Goal: Information Seeking & Learning: Learn about a topic

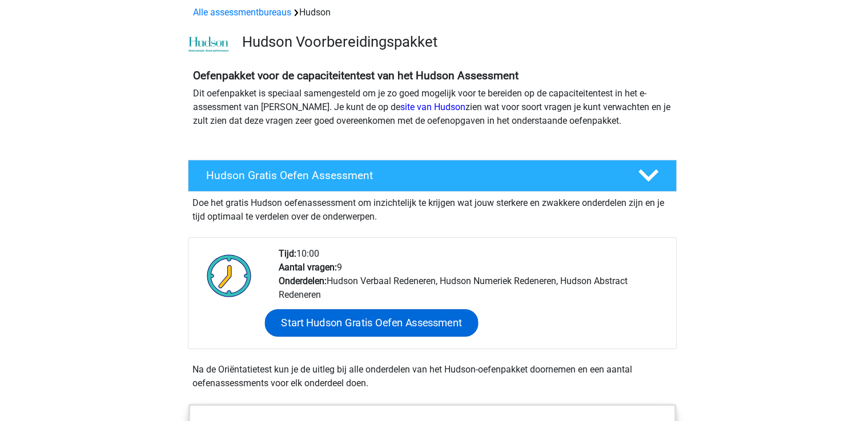
scroll to position [228, 0]
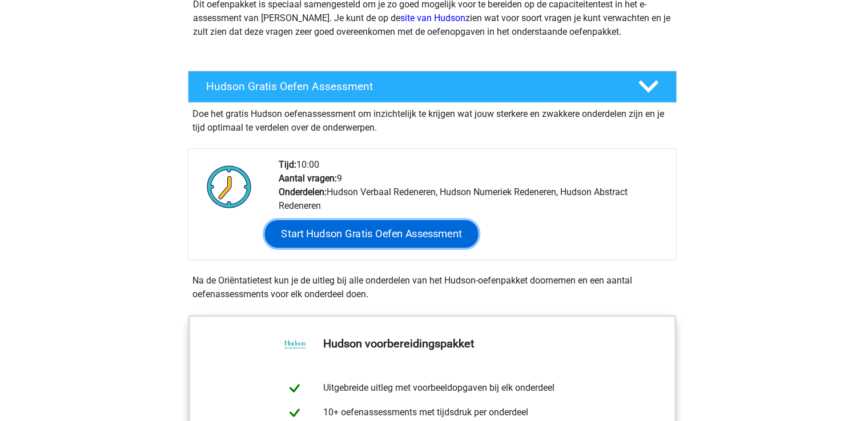
click at [352, 248] on link "Start Hudson Gratis Oefen Assessment" at bounding box center [371, 233] width 214 height 27
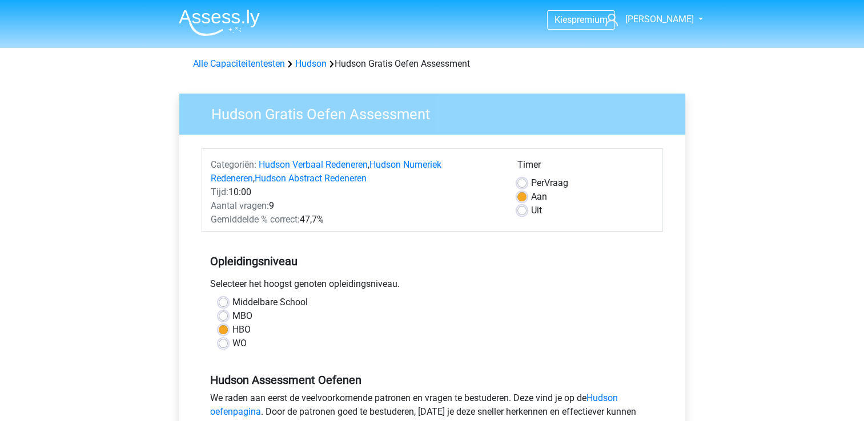
scroll to position [114, 0]
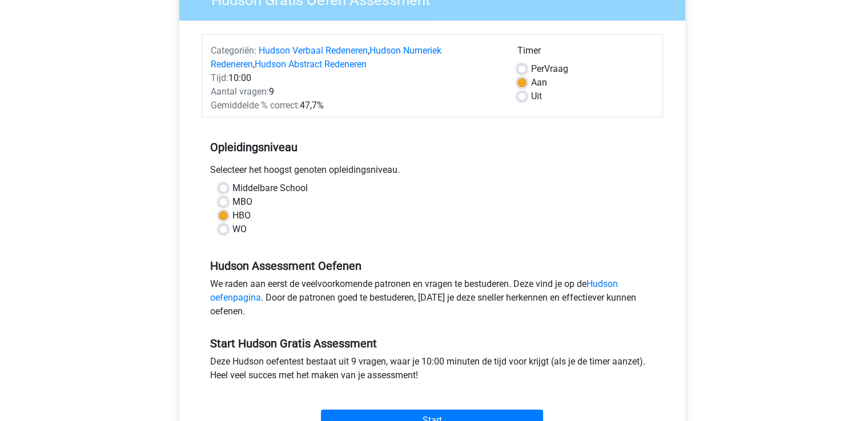
click at [238, 209] on div "MBO" at bounding box center [432, 202] width 427 height 14
click at [235, 209] on label "MBO" at bounding box center [242, 202] width 20 height 14
click at [228, 207] on input "MBO" at bounding box center [223, 200] width 9 height 11
radio input "true"
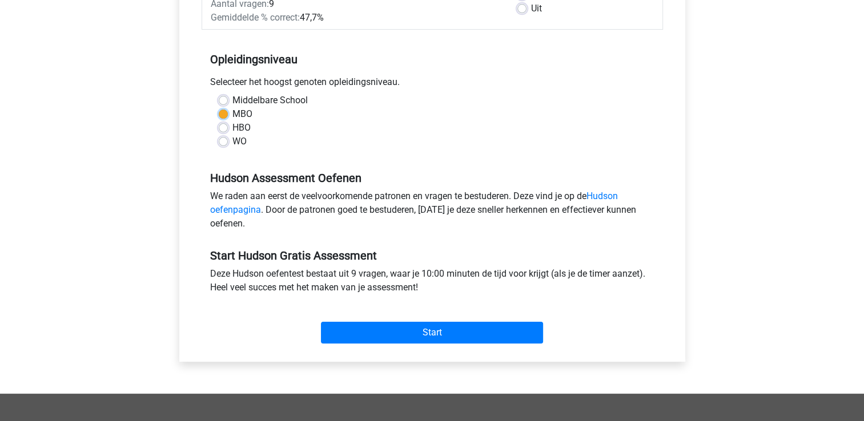
scroll to position [343, 0]
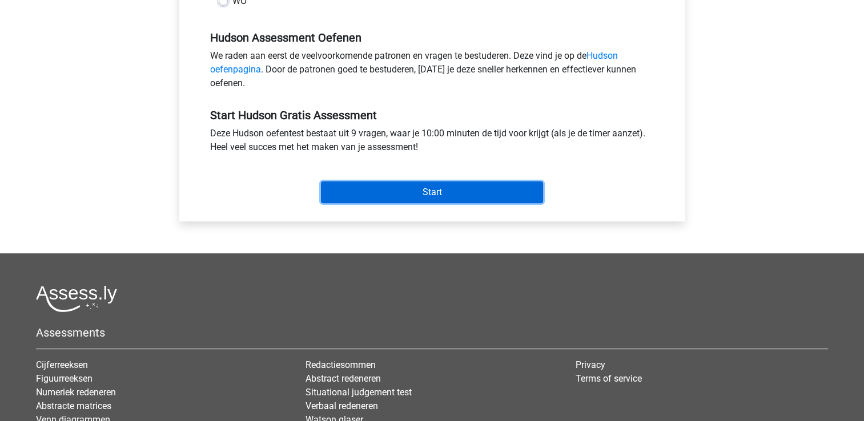
click at [406, 203] on input "Start" at bounding box center [432, 193] width 222 height 22
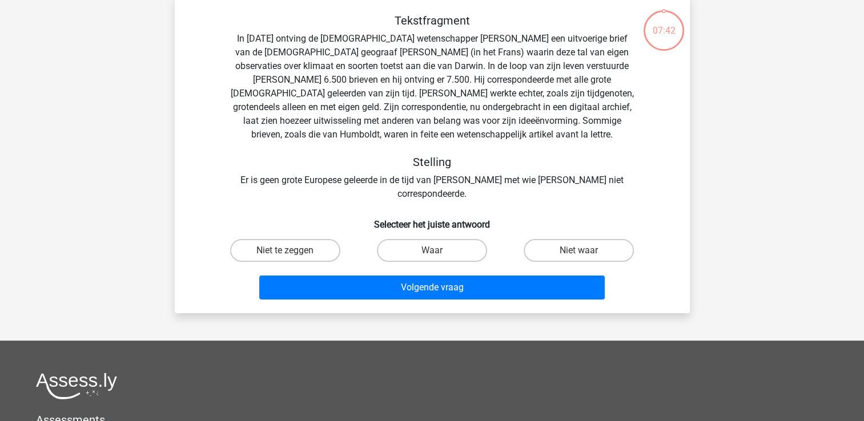
scroll to position [114, 0]
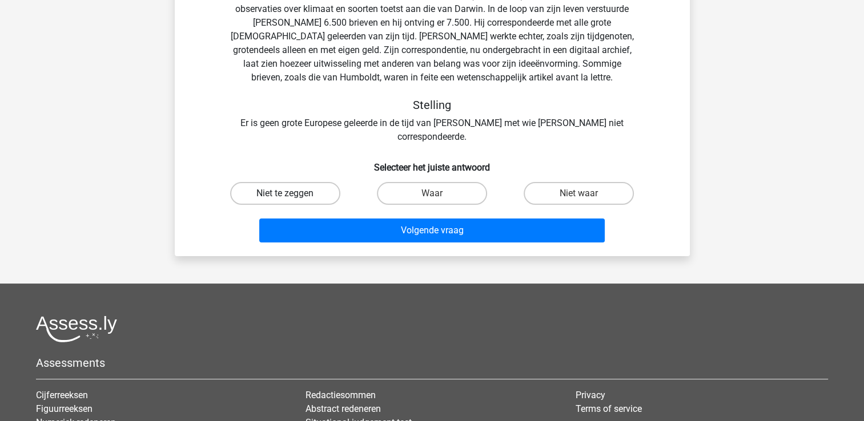
click at [290, 205] on label "Niet te zeggen" at bounding box center [285, 193] width 110 height 23
click at [290, 201] on input "Niet te zeggen" at bounding box center [288, 197] width 7 height 7
radio input "true"
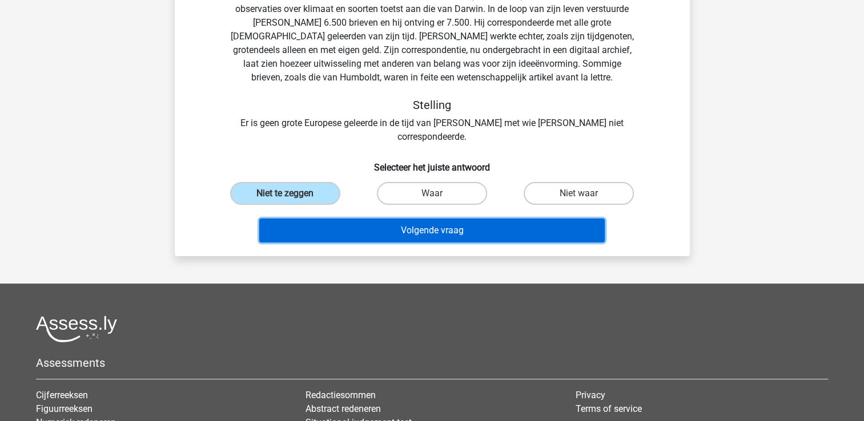
click at [402, 243] on button "Volgende vraag" at bounding box center [432, 231] width 346 height 24
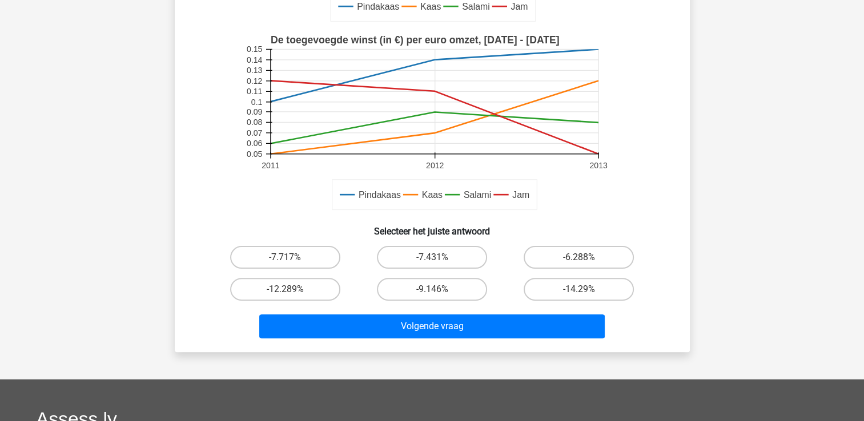
scroll to position [286, 0]
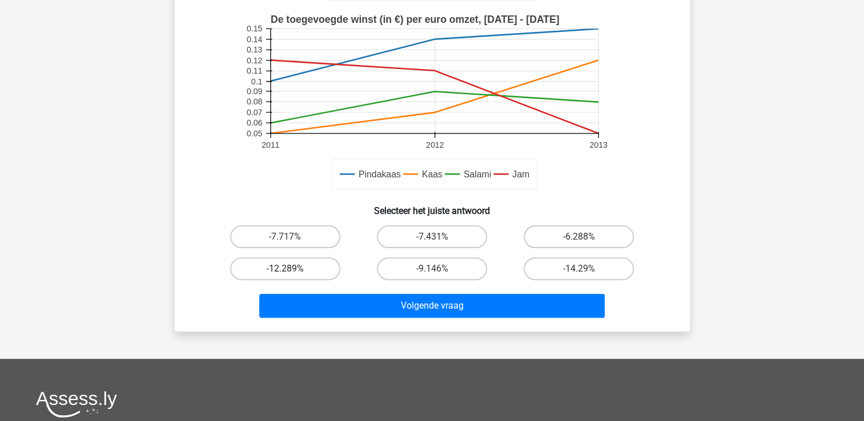
click at [290, 280] on label "-12.289%" at bounding box center [285, 269] width 110 height 23
click at [290, 276] on input "-12.289%" at bounding box center [288, 272] width 7 height 7
radio input "true"
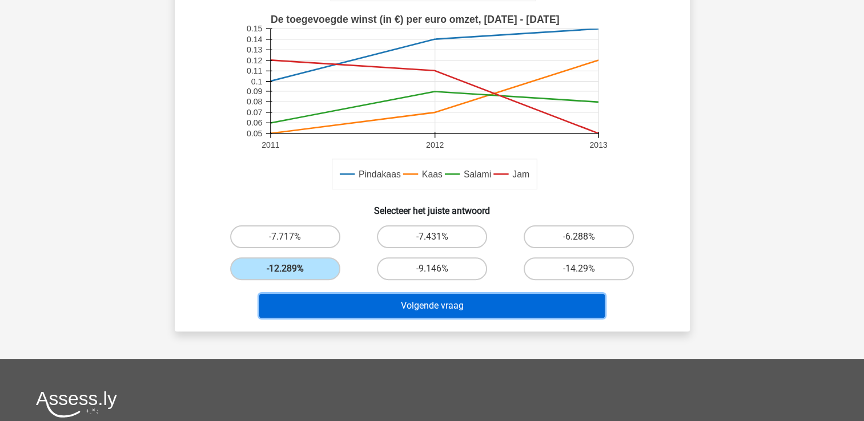
click at [410, 318] on button "Volgende vraag" at bounding box center [432, 306] width 346 height 24
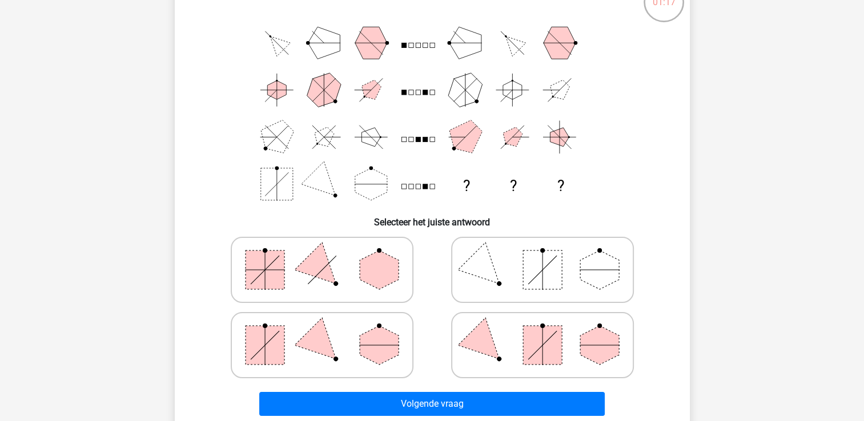
scroll to position [114, 0]
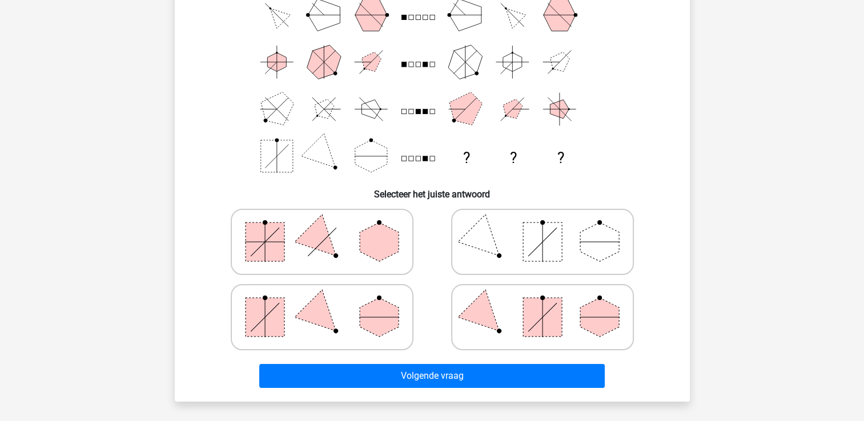
click at [523, 337] on rect at bounding box center [542, 317] width 39 height 39
click at [543, 303] on input "radio" at bounding box center [546, 299] width 7 height 7
radio input "true"
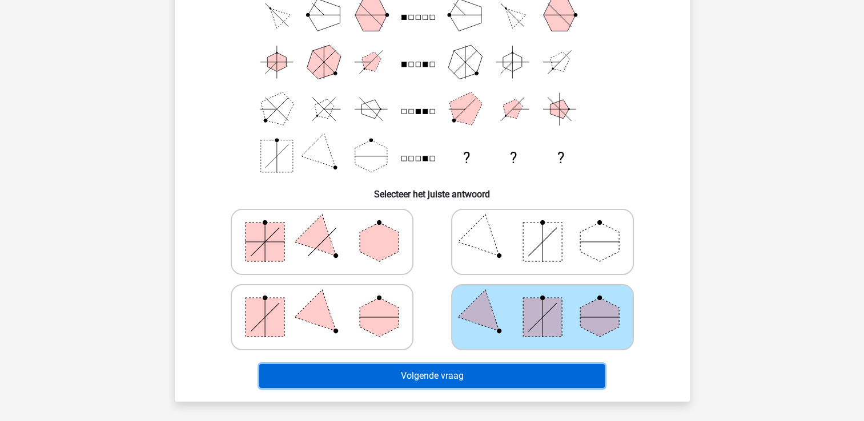
click at [432, 388] on button "Volgende vraag" at bounding box center [432, 376] width 346 height 24
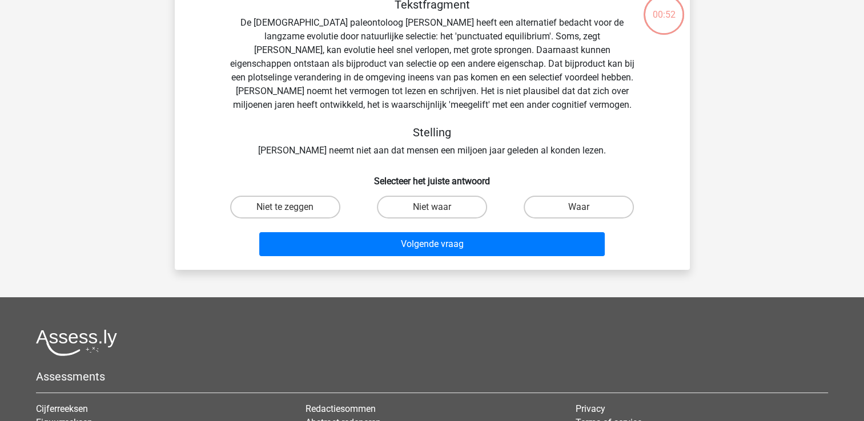
scroll to position [57, 0]
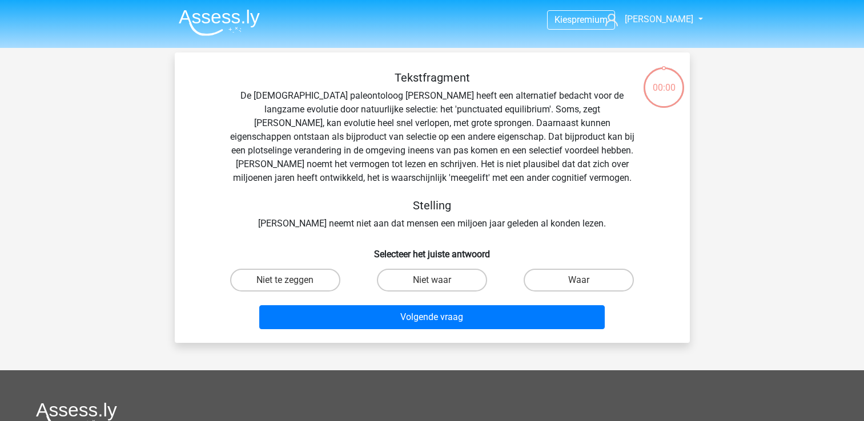
scroll to position [57, 0]
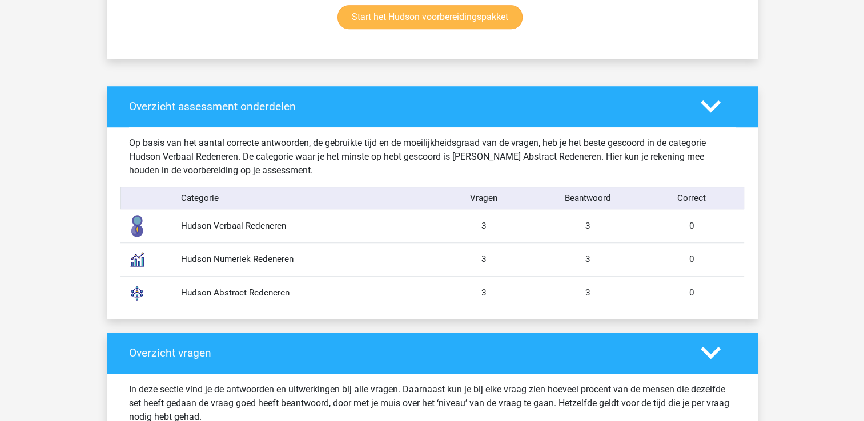
scroll to position [800, 0]
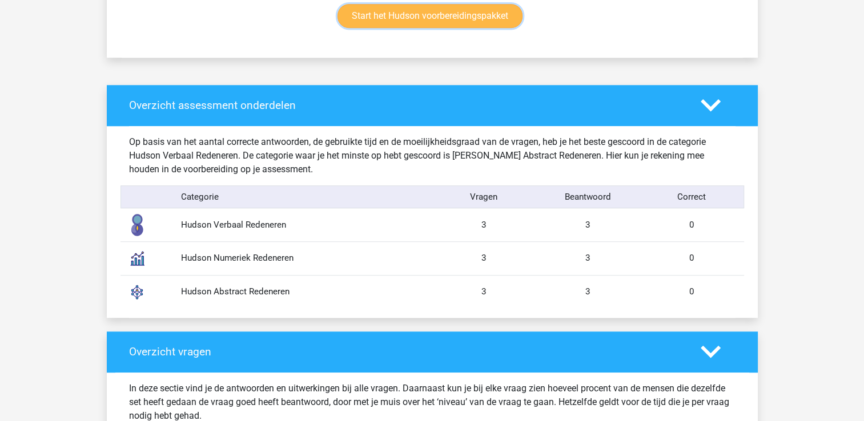
click at [415, 28] on link "Start het Hudson voorbereidingspakket" at bounding box center [430, 16] width 185 height 24
